Goal: Find specific page/section: Find specific page/section

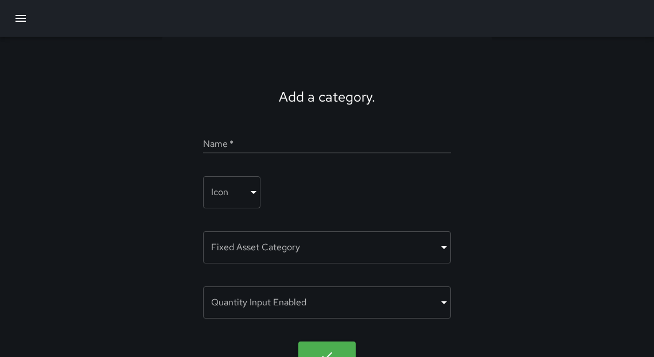
click at [11, 17] on button "button" at bounding box center [21, 19] width 28 height 28
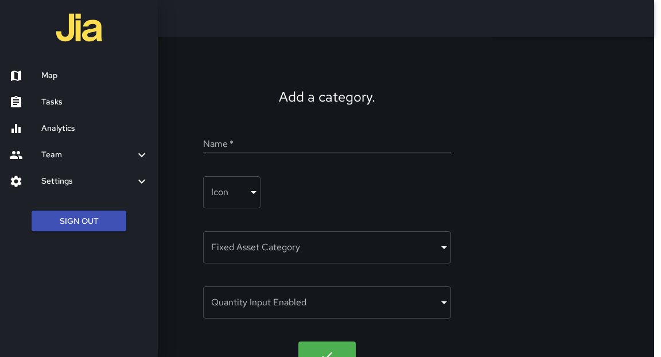
click at [50, 107] on h6 "Tasks" at bounding box center [94, 102] width 107 height 13
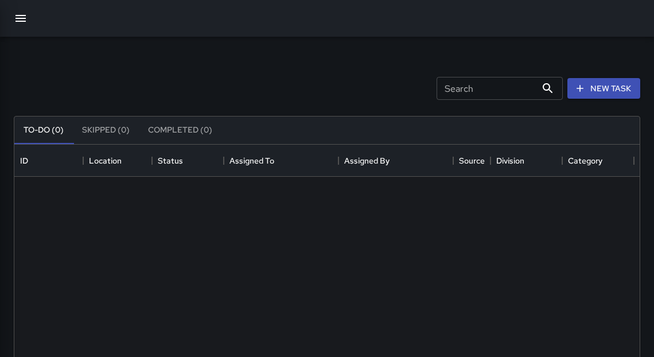
scroll to position [479, 619]
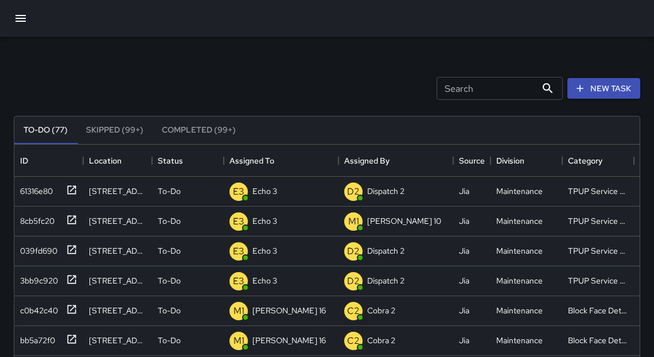
click at [28, 16] on button "button" at bounding box center [21, 19] width 28 height 28
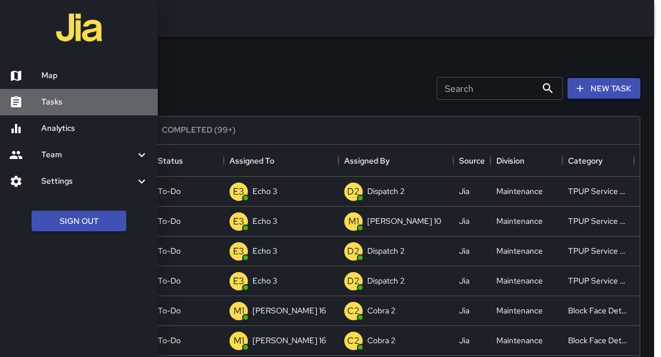
click at [52, 102] on h6 "Tasks" at bounding box center [94, 102] width 107 height 13
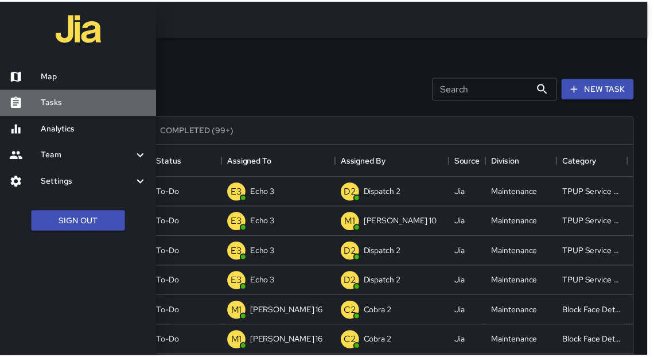
scroll to position [7, 7]
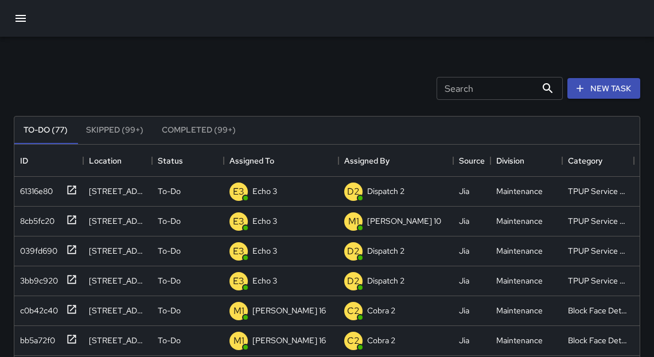
click at [17, 17] on icon "button" at bounding box center [21, 18] width 14 height 14
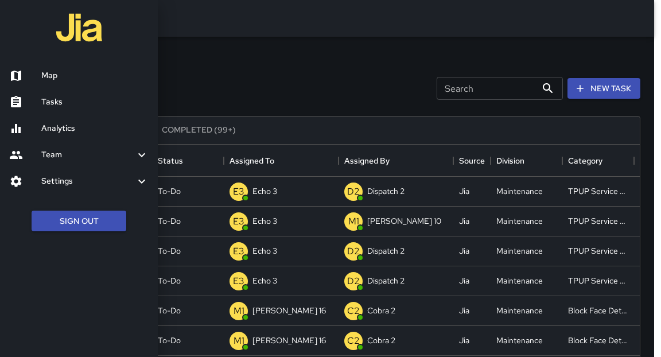
click at [40, 75] on div at bounding box center [25, 76] width 32 height 14
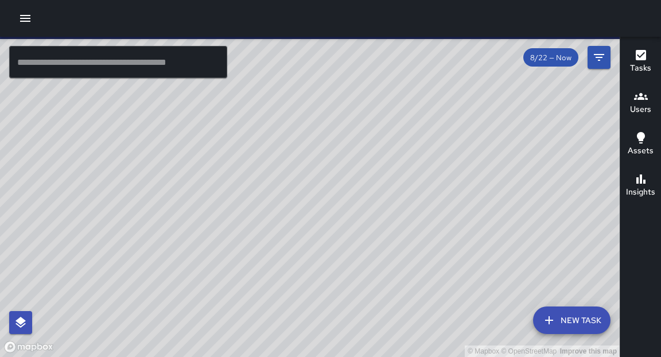
drag, startPoint x: 157, startPoint y: 184, endPoint x: 113, endPoint y: 133, distance: 67.2
click at [113, 133] on div "© Mapbox © OpenStreetMap Improve this map" at bounding box center [310, 197] width 620 height 320
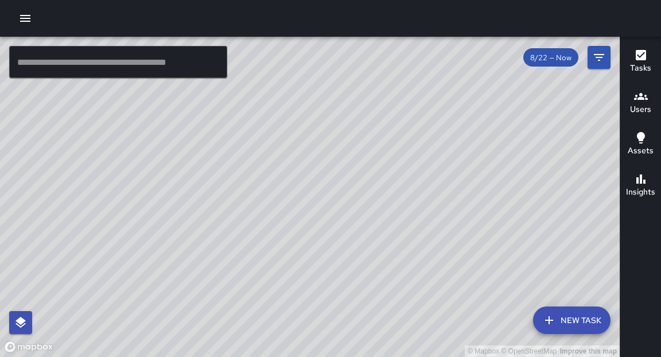
drag, startPoint x: 287, startPoint y: 124, endPoint x: 385, endPoint y: 169, distance: 107.9
click at [385, 169] on div "© Mapbox © OpenStreetMap Improve this map" at bounding box center [310, 197] width 620 height 320
drag, startPoint x: 270, startPoint y: 207, endPoint x: 285, endPoint y: 218, distance: 18.5
click at [284, 218] on div "© Mapbox © OpenStreetMap Improve this map" at bounding box center [310, 197] width 620 height 320
drag, startPoint x: 227, startPoint y: 174, endPoint x: 508, endPoint y: 151, distance: 282.2
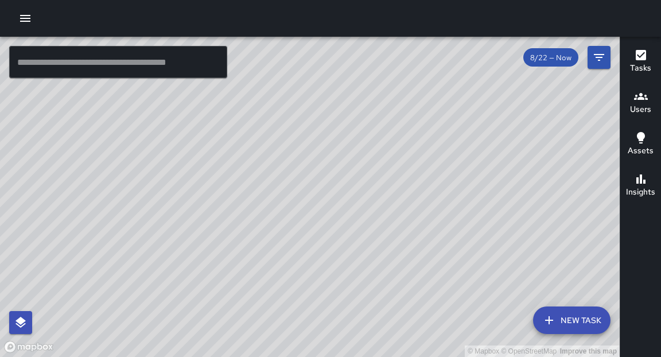
click at [508, 151] on div "© Mapbox © OpenStreetMap Improve this map" at bounding box center [310, 197] width 620 height 320
drag, startPoint x: 406, startPoint y: 154, endPoint x: 484, endPoint y: 78, distance: 109.2
click at [484, 78] on div "© Mapbox © OpenStreetMap Improve this map" at bounding box center [310, 197] width 620 height 320
drag, startPoint x: 457, startPoint y: 166, endPoint x: 435, endPoint y: 219, distance: 57.9
click at [435, 219] on div "© Mapbox © OpenStreetMap Improve this map" at bounding box center [310, 197] width 620 height 320
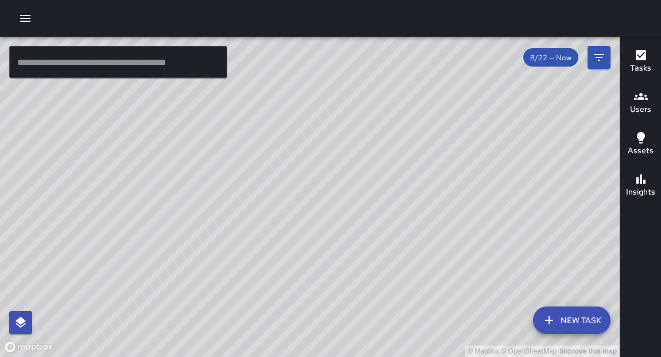
click at [476, 207] on div "© Mapbox © OpenStreetMap Improve this map" at bounding box center [310, 197] width 620 height 320
drag, startPoint x: 371, startPoint y: 179, endPoint x: 393, endPoint y: 102, distance: 79.8
click at [394, 98] on div "© Mapbox © OpenStreetMap Improve this map" at bounding box center [310, 197] width 620 height 320
drag, startPoint x: 398, startPoint y: 119, endPoint x: 315, endPoint y: 313, distance: 210.3
click at [315, 313] on div "© Mapbox © OpenStreetMap Improve this map" at bounding box center [310, 197] width 620 height 320
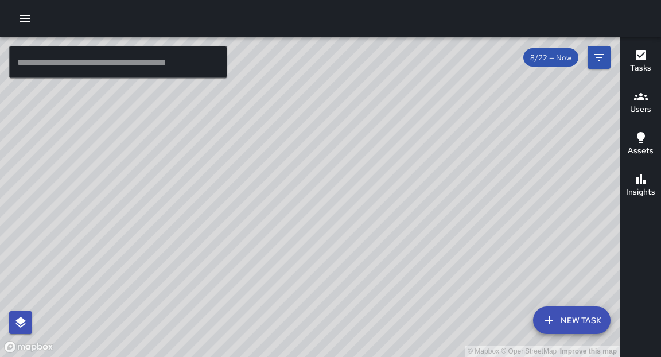
drag, startPoint x: 384, startPoint y: 135, endPoint x: 385, endPoint y: 228, distance: 93.6
click at [385, 265] on div "© Mapbox © OpenStreetMap Improve this map" at bounding box center [310, 197] width 620 height 320
click at [362, 185] on div "© Mapbox © OpenStreetMap Improve this map" at bounding box center [310, 197] width 620 height 320
click at [340, 170] on div "© Mapbox © OpenStreetMap Improve this map" at bounding box center [310, 197] width 620 height 320
click at [344, 169] on div "© Mapbox © OpenStreetMap Improve this map" at bounding box center [310, 197] width 620 height 320
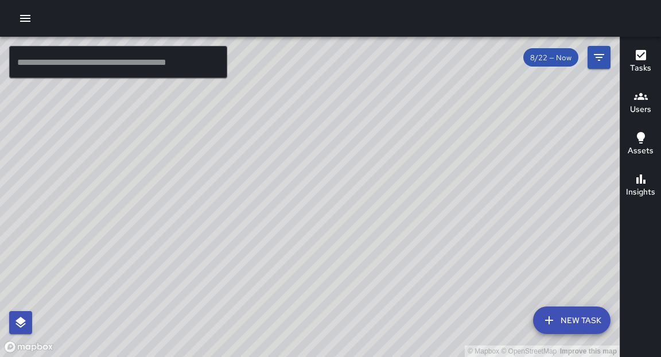
drag, startPoint x: 443, startPoint y: 181, endPoint x: 387, endPoint y: 291, distance: 123.2
click at [387, 291] on div "© Mapbox © OpenStreetMap Improve this map" at bounding box center [310, 197] width 620 height 320
drag, startPoint x: 324, startPoint y: 255, endPoint x: 428, endPoint y: 268, distance: 104.1
click at [428, 268] on div "© Mapbox © OpenStreetMap Improve this map" at bounding box center [310, 197] width 620 height 320
drag, startPoint x: 393, startPoint y: 331, endPoint x: 474, endPoint y: 143, distance: 204.6
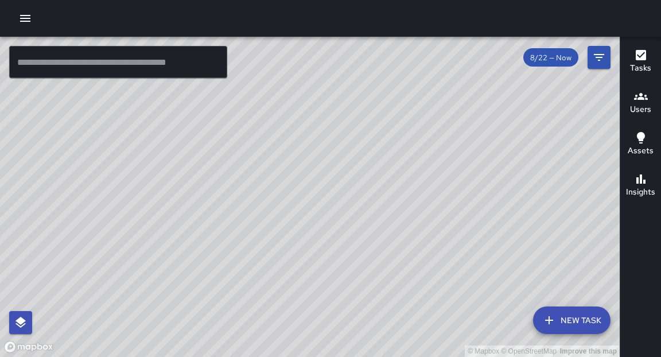
click at [476, 141] on div "© Mapbox © OpenStreetMap Improve this map" at bounding box center [310, 197] width 620 height 320
drag, startPoint x: 535, startPoint y: 117, endPoint x: 408, endPoint y: 335, distance: 253.1
click at [408, 335] on div "© Mapbox © OpenStreetMap Improve this map" at bounding box center [310, 197] width 620 height 320
drag, startPoint x: 377, startPoint y: 265, endPoint x: 496, endPoint y: 137, distance: 175.4
click at [496, 137] on div "© Mapbox © OpenStreetMap Improve this map" at bounding box center [310, 197] width 620 height 320
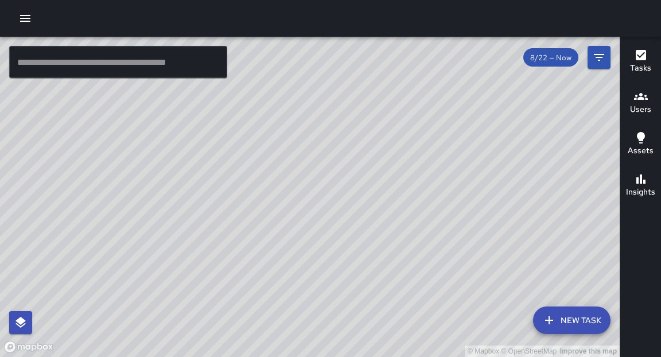
drag, startPoint x: 284, startPoint y: 329, endPoint x: 362, endPoint y: 205, distance: 145.7
click at [362, 205] on div "© Mapbox © OpenStreetMap Improve this map" at bounding box center [310, 197] width 620 height 320
drag, startPoint x: 451, startPoint y: 133, endPoint x: 326, endPoint y: 302, distance: 210.1
click at [315, 340] on div "© Mapbox © OpenStreetMap Improve this map" at bounding box center [310, 197] width 620 height 320
drag, startPoint x: 378, startPoint y: 173, endPoint x: 366, endPoint y: 291, distance: 118.3
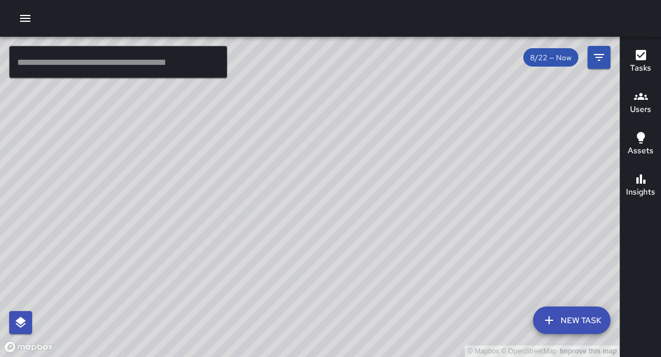
click at [372, 297] on div "© Mapbox © OpenStreetMap Improve this map" at bounding box center [310, 197] width 620 height 320
drag, startPoint x: 443, startPoint y: 92, endPoint x: 343, endPoint y: 275, distance: 208.8
click at [343, 276] on div "© Mapbox © OpenStreetMap Improve this map" at bounding box center [310, 197] width 620 height 320
drag, startPoint x: 308, startPoint y: 246, endPoint x: 325, endPoint y: 230, distance: 23.6
click at [325, 230] on div "© Mapbox © OpenStreetMap Improve this map" at bounding box center [310, 197] width 620 height 320
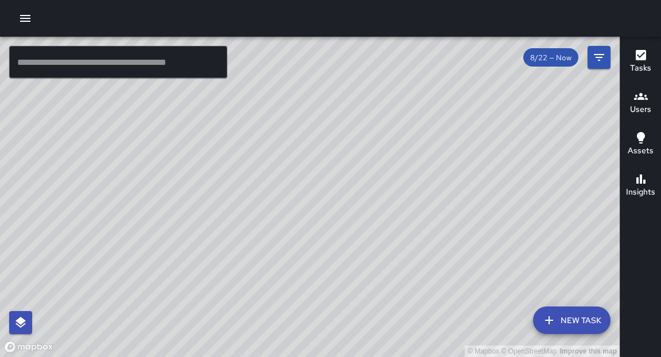
click at [26, 14] on icon "button" at bounding box center [25, 18] width 14 height 14
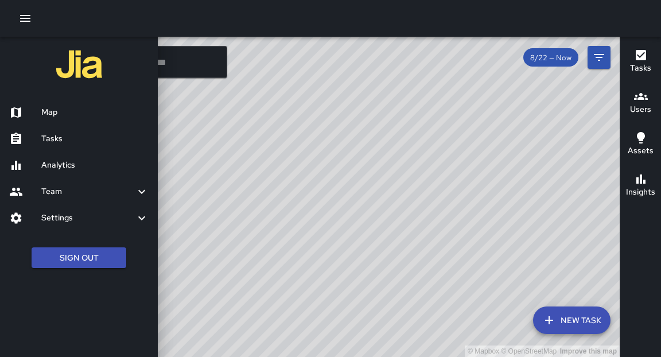
click at [80, 160] on h6 "Analytics" at bounding box center [94, 165] width 107 height 13
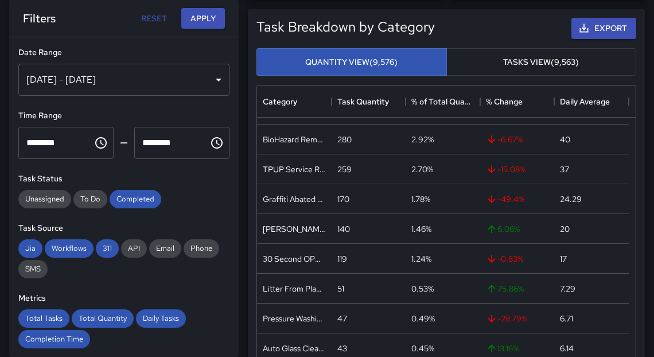
scroll to position [603, 0]
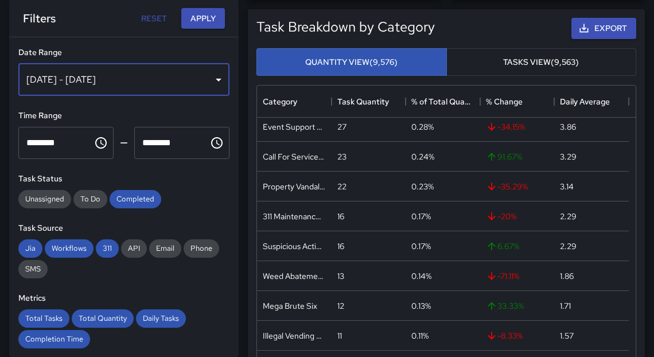
click at [203, 81] on div "[DATE] - [DATE]" at bounding box center [123, 80] width 211 height 32
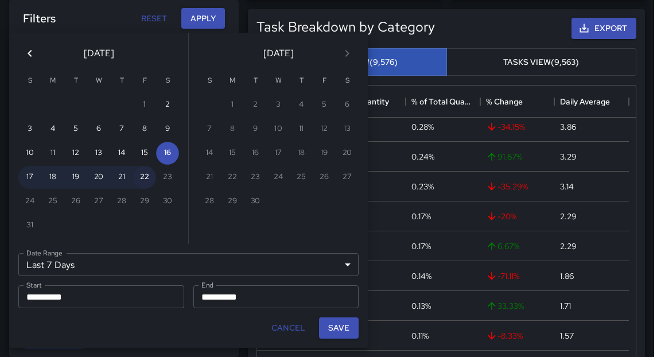
click at [146, 180] on button "22" at bounding box center [144, 177] width 23 height 23
type input "******"
type input "**********"
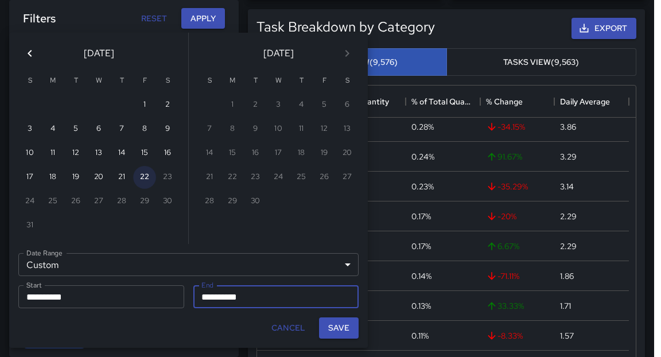
click at [146, 180] on button "22" at bounding box center [144, 177] width 23 height 23
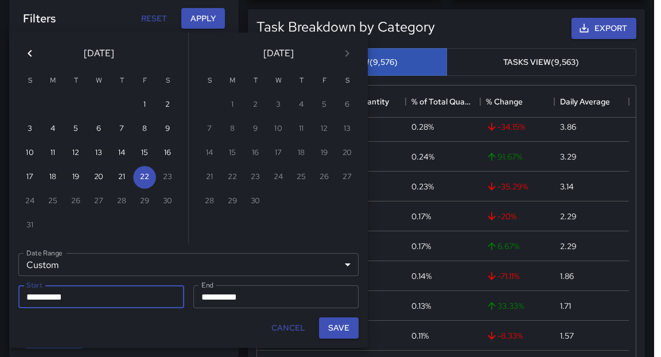
click at [331, 333] on button "Save" at bounding box center [339, 327] width 40 height 21
type input "**********"
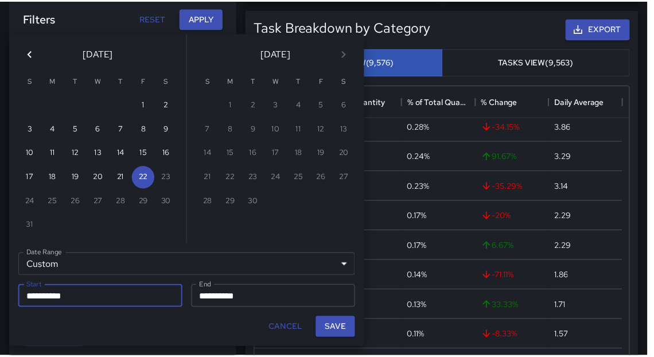
scroll to position [7, 7]
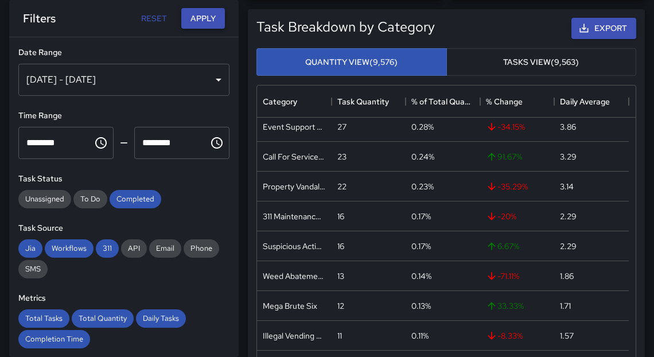
click at [195, 19] on button "Apply" at bounding box center [203, 18] width 44 height 21
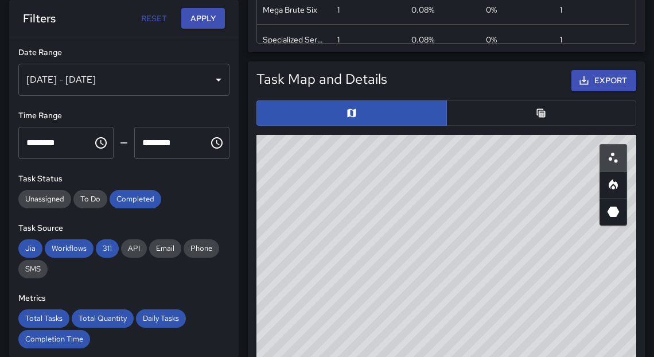
scroll to position [619, 0]
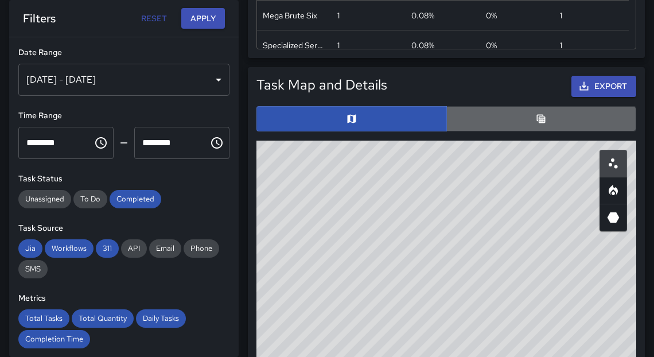
click at [535, 119] on button "button" at bounding box center [542, 118] width 191 height 25
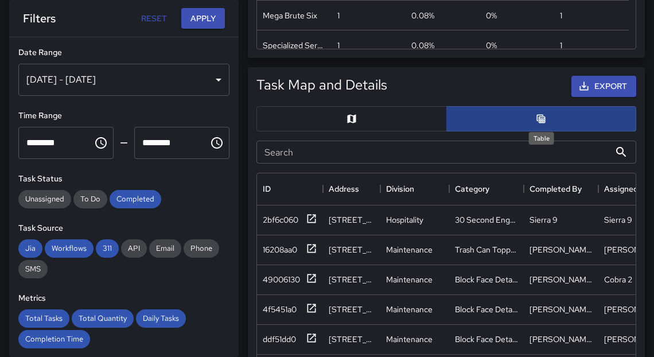
scroll to position [7, 7]
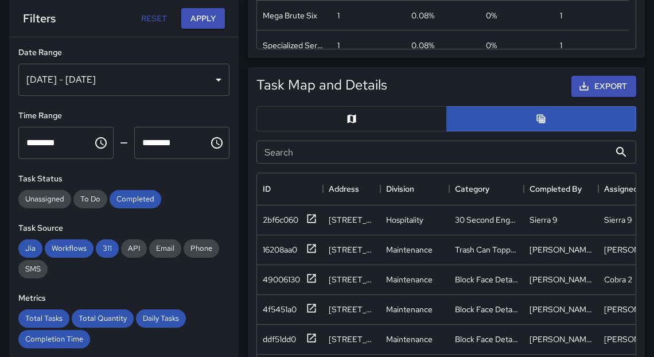
click at [575, 154] on input "Search" at bounding box center [434, 152] width 354 height 23
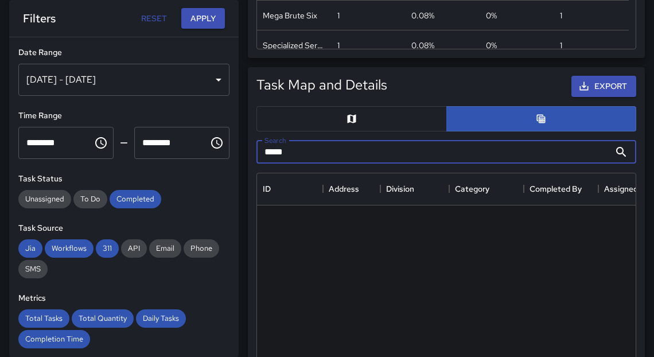
type input "*****"
click at [320, 150] on input "*****" at bounding box center [434, 152] width 354 height 23
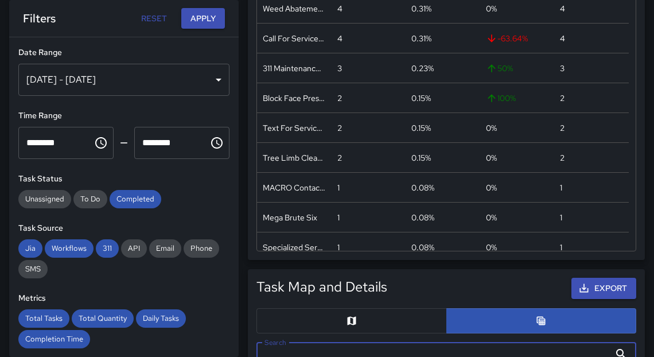
scroll to position [0, 0]
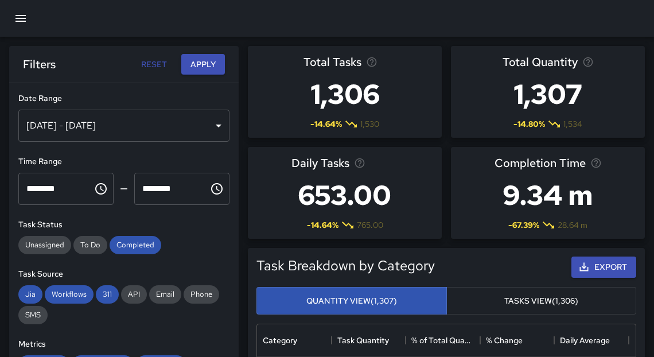
click at [17, 18] on icon "button" at bounding box center [20, 18] width 10 height 7
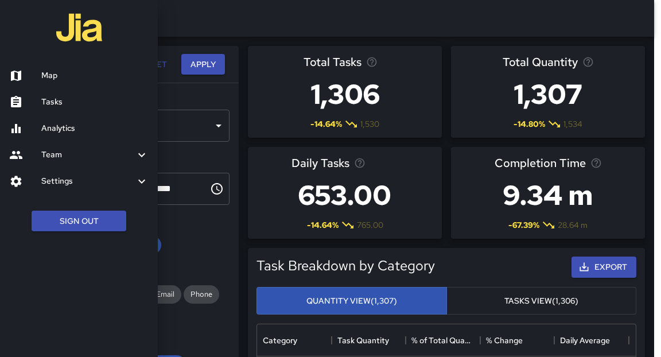
click at [71, 106] on h6 "Tasks" at bounding box center [94, 102] width 107 height 13
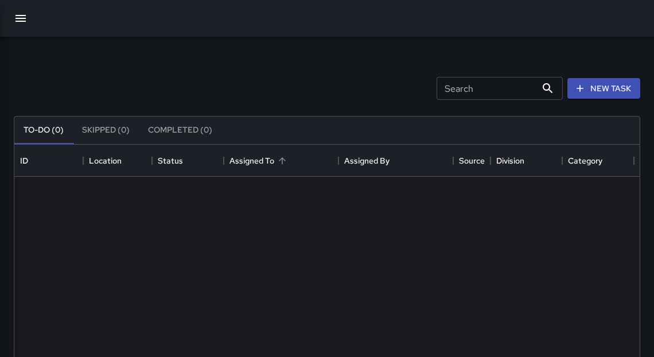
scroll to position [479, 619]
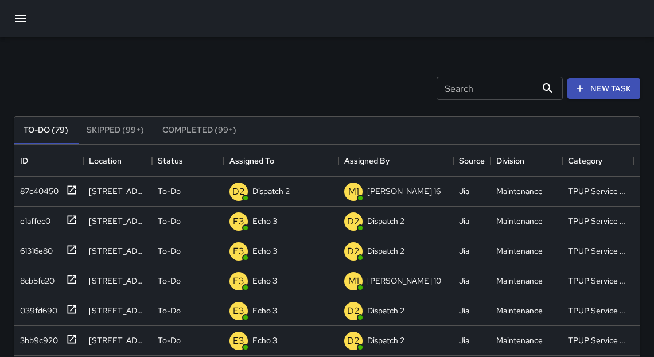
click at [18, 15] on icon "button" at bounding box center [20, 18] width 10 height 7
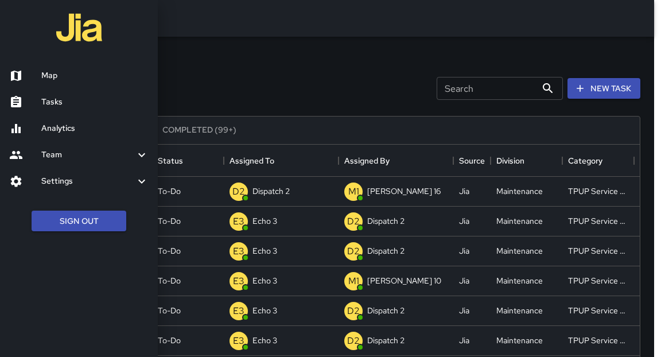
click at [45, 103] on h6 "Tasks" at bounding box center [94, 102] width 107 height 13
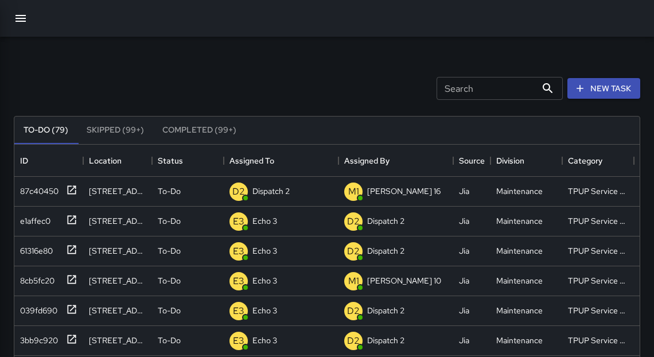
scroll to position [7, 7]
click at [21, 22] on icon "button" at bounding box center [21, 18] width 14 height 14
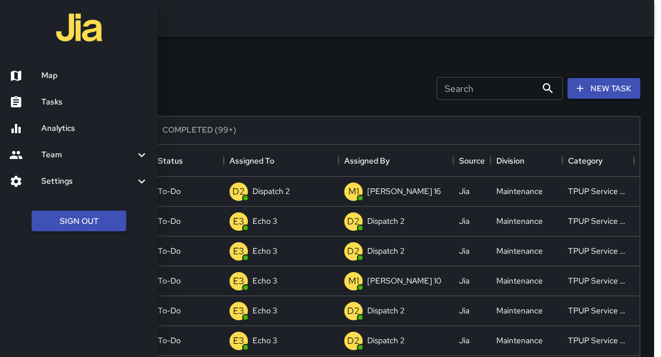
click at [61, 102] on h6 "Tasks" at bounding box center [94, 102] width 107 height 13
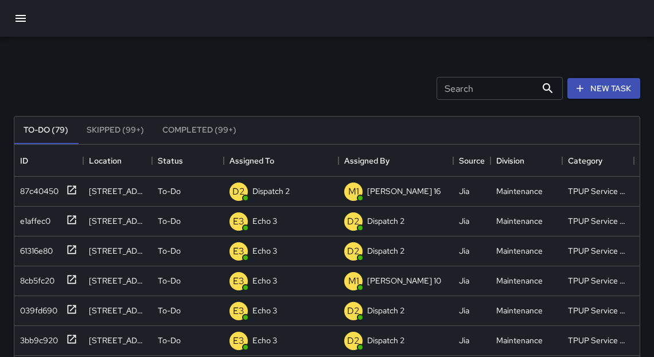
click at [22, 22] on icon "button" at bounding box center [21, 18] width 14 height 14
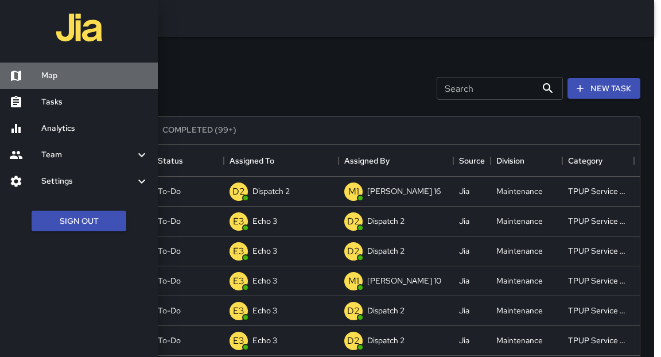
click at [57, 81] on h6 "Map" at bounding box center [94, 75] width 107 height 13
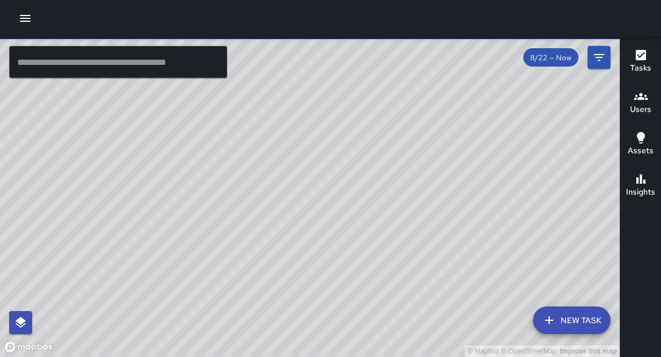
drag, startPoint x: 367, startPoint y: 160, endPoint x: 371, endPoint y: 184, distance: 24.4
click at [371, 184] on div "© Mapbox © OpenStreetMap Improve this map" at bounding box center [310, 197] width 620 height 320
drag, startPoint x: 279, startPoint y: 125, endPoint x: 323, endPoint y: 241, distance: 124.1
click at [323, 241] on div "© Mapbox © OpenStreetMap Improve this map" at bounding box center [310, 197] width 620 height 320
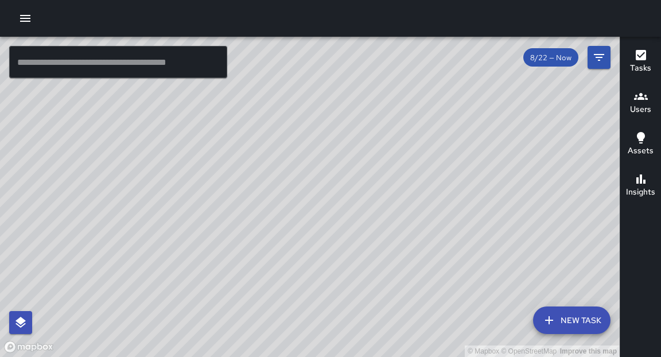
drag, startPoint x: 344, startPoint y: 146, endPoint x: 324, endPoint y: 330, distance: 184.8
click at [325, 332] on div "© Mapbox © OpenStreetMap Improve this map" at bounding box center [310, 197] width 620 height 320
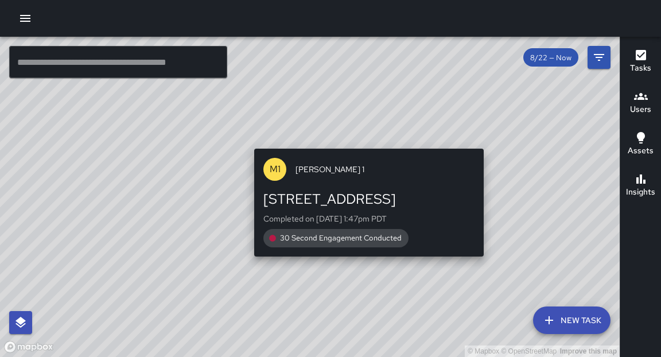
drag, startPoint x: 374, startPoint y: 209, endPoint x: 366, endPoint y: 266, distance: 56.8
click at [366, 266] on div "© Mapbox © OpenStreetMap Improve this map M1 [PERSON_NAME] [GEOGRAPHIC_DATA][ST…" at bounding box center [310, 197] width 620 height 320
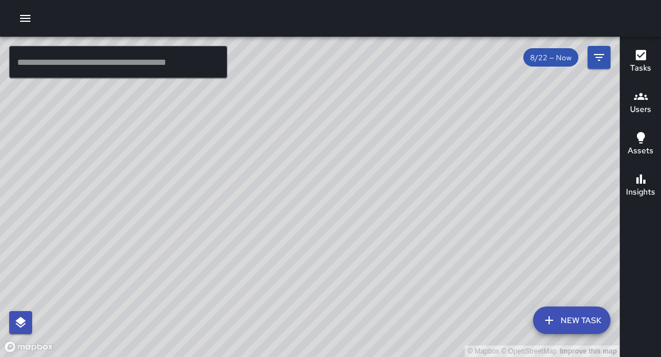
drag, startPoint x: 391, startPoint y: 97, endPoint x: 451, endPoint y: 321, distance: 232.2
click at [451, 321] on div "© Mapbox © OpenStreetMap Improve this map" at bounding box center [310, 197] width 620 height 320
click at [414, 305] on div "© Mapbox © OpenStreetMap Improve this map" at bounding box center [310, 197] width 620 height 320
drag, startPoint x: 332, startPoint y: 299, endPoint x: 332, endPoint y: 234, distance: 64.9
click at [332, 234] on div "© Mapbox © OpenStreetMap Improve this map" at bounding box center [310, 197] width 620 height 320
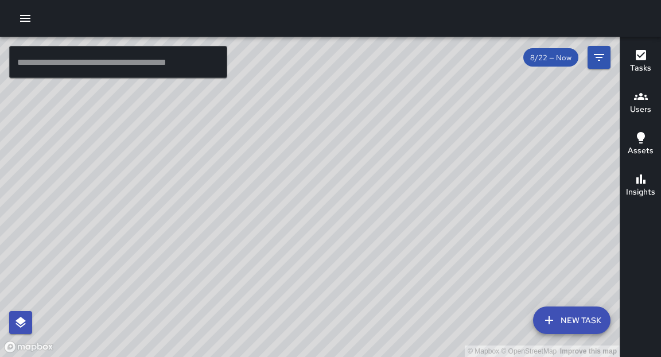
drag, startPoint x: 322, startPoint y: 261, endPoint x: 336, endPoint y: 84, distance: 177.4
click at [336, 84] on div "© Mapbox © OpenStreetMap Improve this map" at bounding box center [310, 197] width 620 height 320
drag, startPoint x: 301, startPoint y: 261, endPoint x: 323, endPoint y: 80, distance: 182.1
click at [323, 80] on div "© Mapbox © OpenStreetMap Improve this map" at bounding box center [310, 197] width 620 height 320
click at [108, 61] on input "text" at bounding box center [118, 62] width 218 height 32
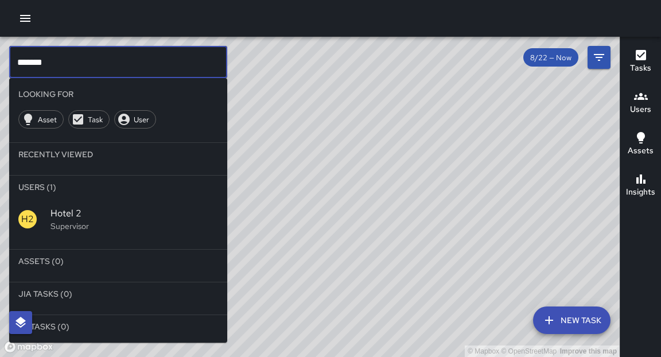
type input "*******"
click at [69, 225] on p "Supervisor" at bounding box center [135, 225] width 168 height 11
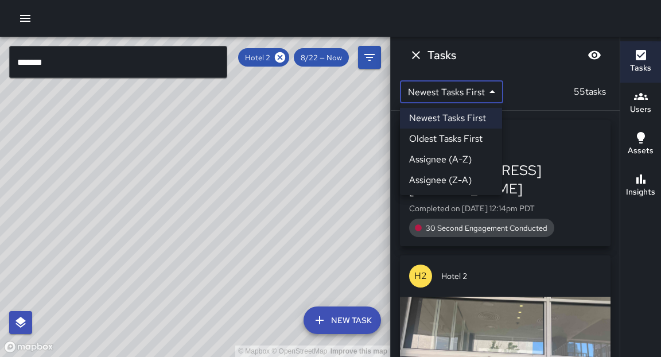
click at [417, 94] on body "© Mapbox © OpenStreetMap Improve this map ******* ​ New Task Hotel 2 8/22 — Now…" at bounding box center [330, 178] width 661 height 357
click at [429, 137] on li "Oldest Tasks First" at bounding box center [451, 139] width 102 height 21
type input "*"
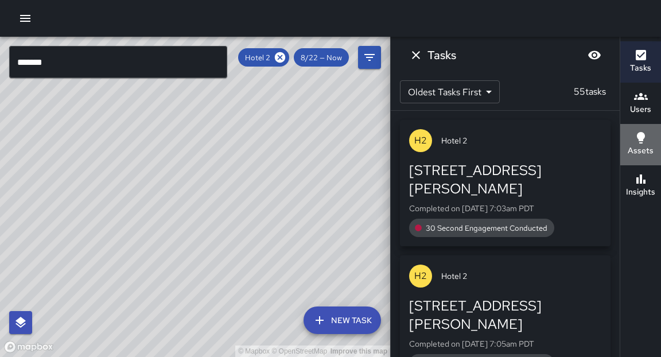
click at [621, 134] on button "Assets" at bounding box center [640, 144] width 41 height 41
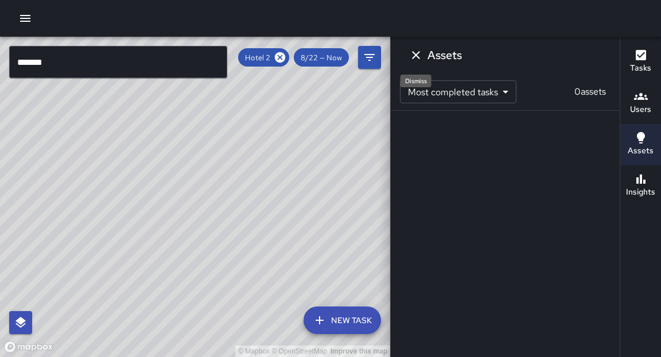
click at [414, 55] on icon "Dismiss" at bounding box center [416, 55] width 14 height 14
